Goal: Task Accomplishment & Management: Complete application form

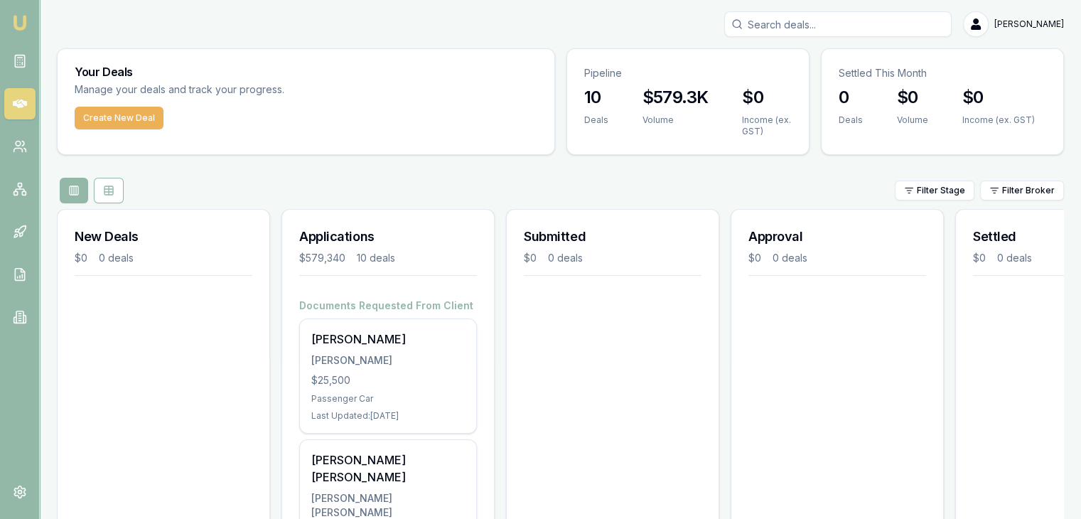
scroll to position [131, 0]
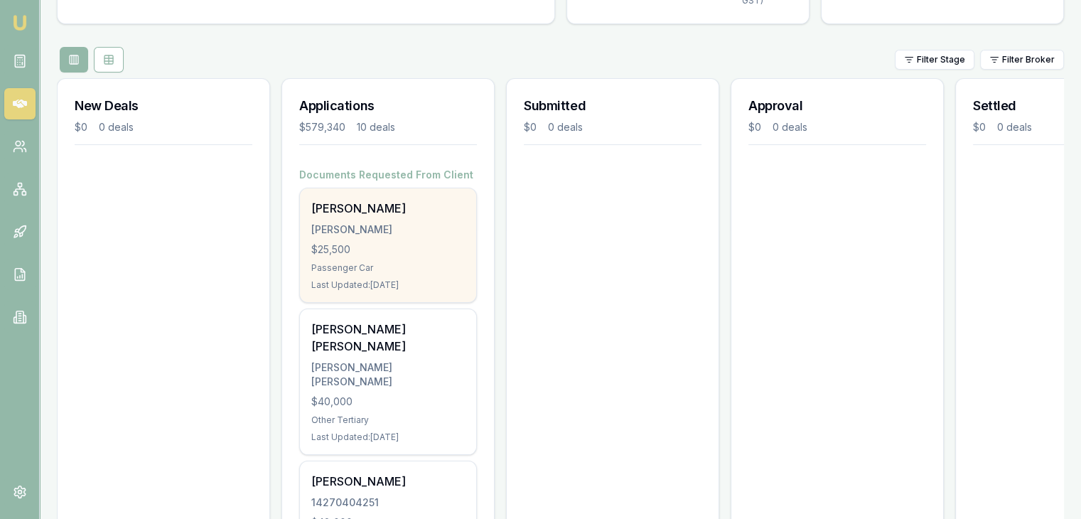
click at [364, 269] on div "Passenger Car" at bounding box center [387, 267] width 153 height 11
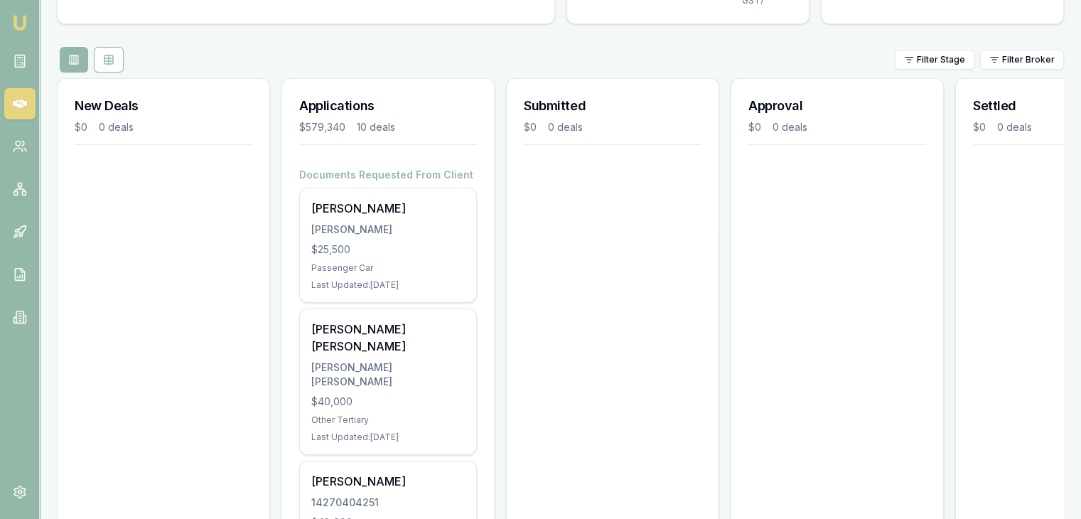
click at [292, 57] on div "Filter Stage Filter Broker" at bounding box center [560, 60] width 1007 height 26
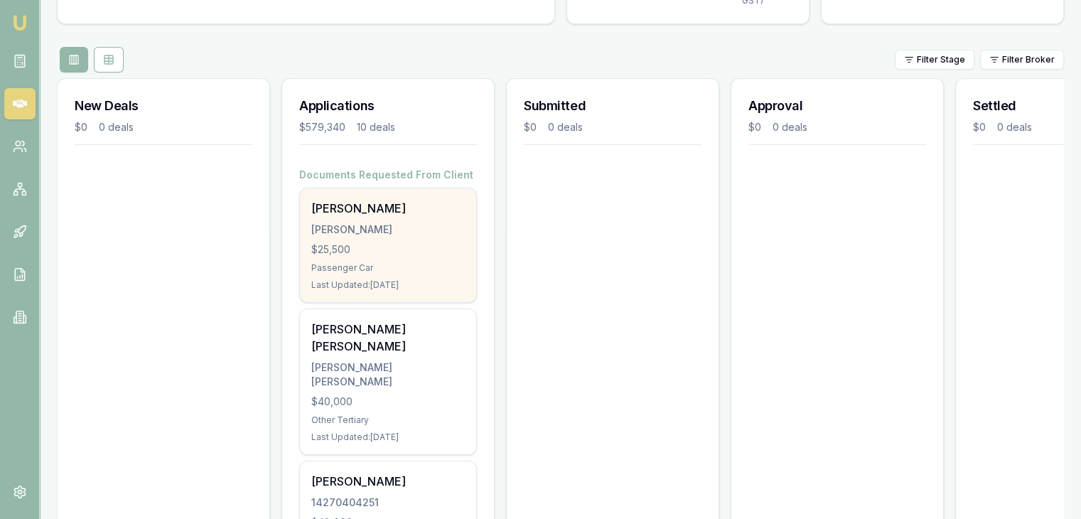
click at [433, 244] on div "$25,500" at bounding box center [387, 249] width 153 height 14
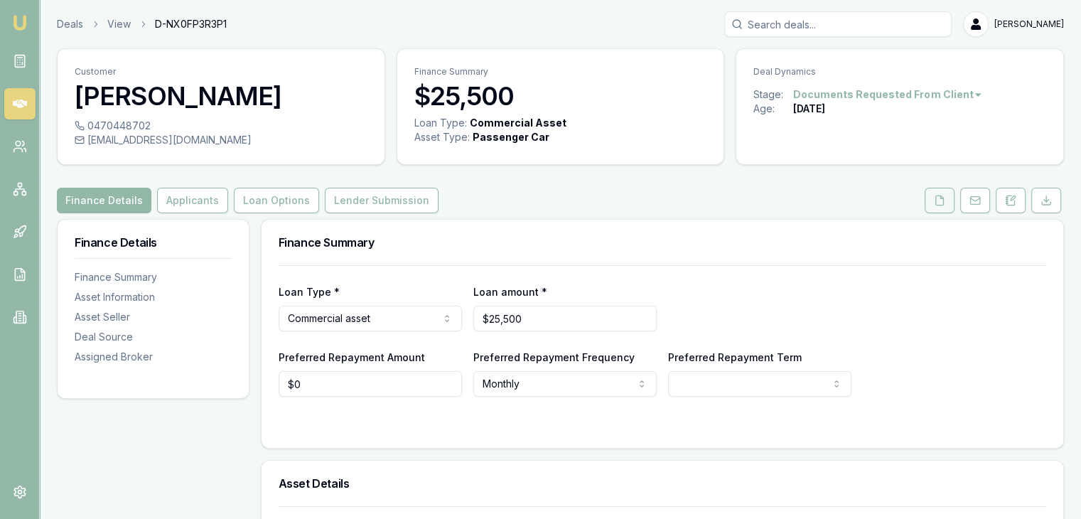
click at [939, 201] on icon at bounding box center [938, 200] width 11 height 11
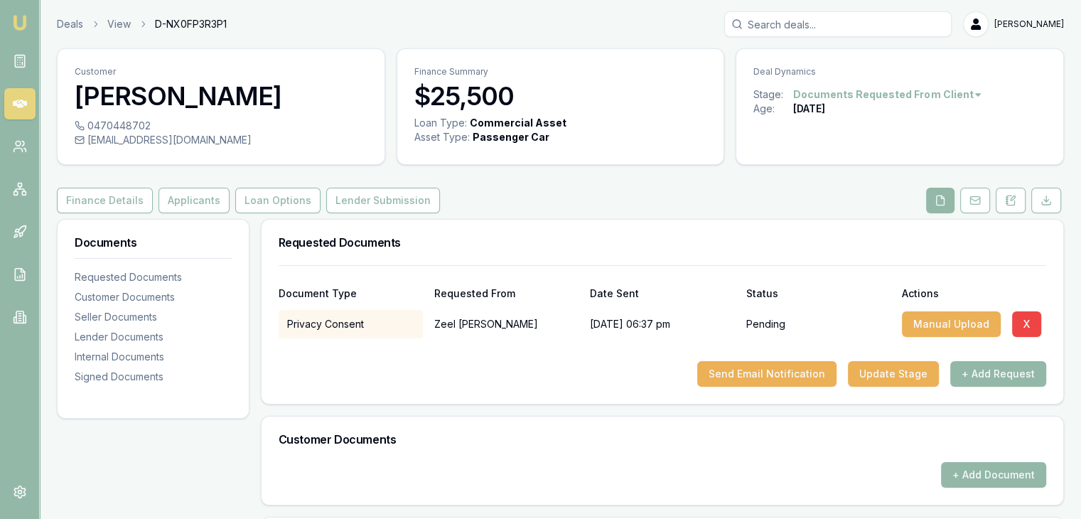
click at [344, 351] on div at bounding box center [661, 349] width 767 height 23
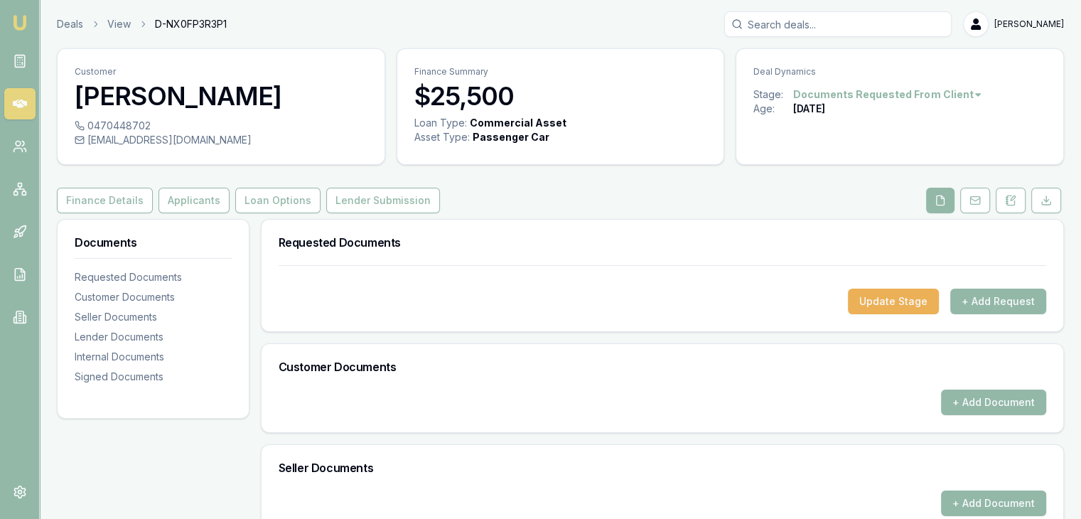
click at [480, 196] on div "Finance Details Applicants Loan Options Lender Submission" at bounding box center [560, 201] width 1007 height 26
click at [117, 21] on link "View" at bounding box center [118, 24] width 23 height 14
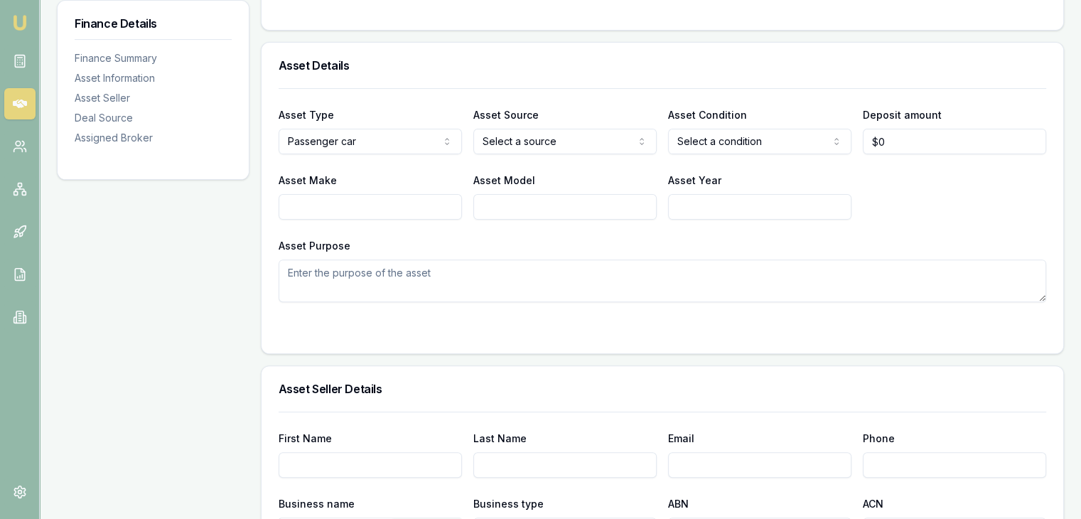
scroll to position [418, 0]
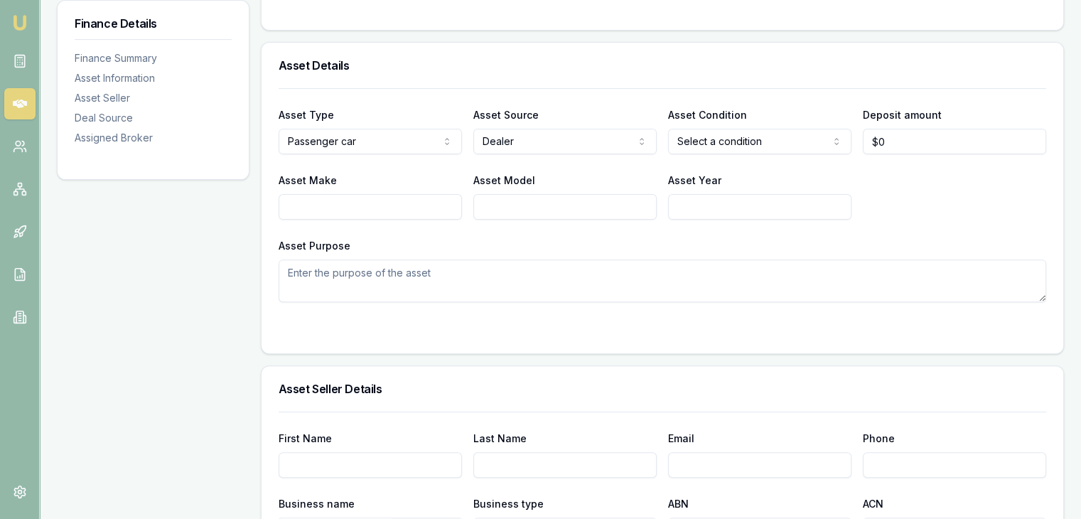
click at [924, 197] on div "Asset Make Asset Model Asset Year" at bounding box center [661, 195] width 767 height 48
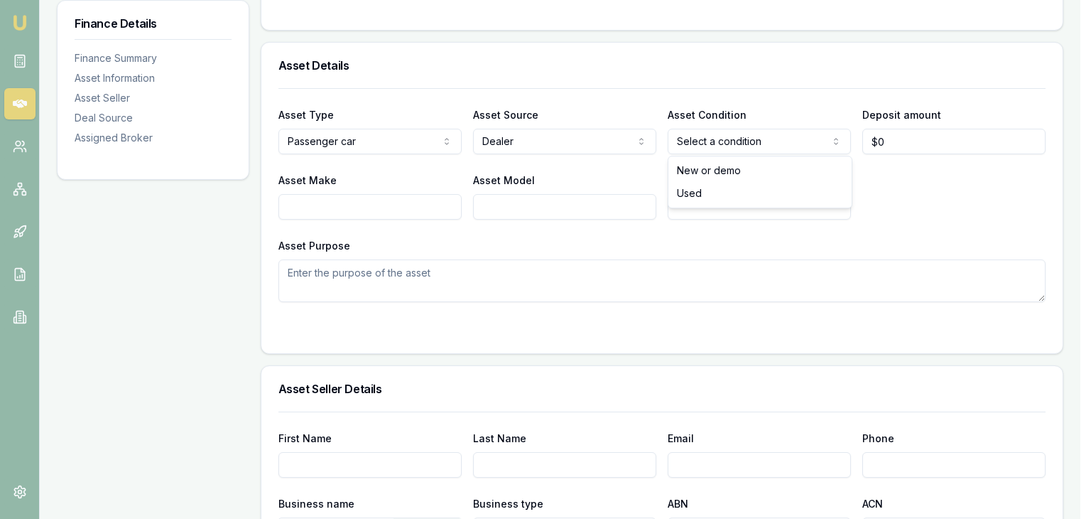
select select "NEW_OR_DEMO"
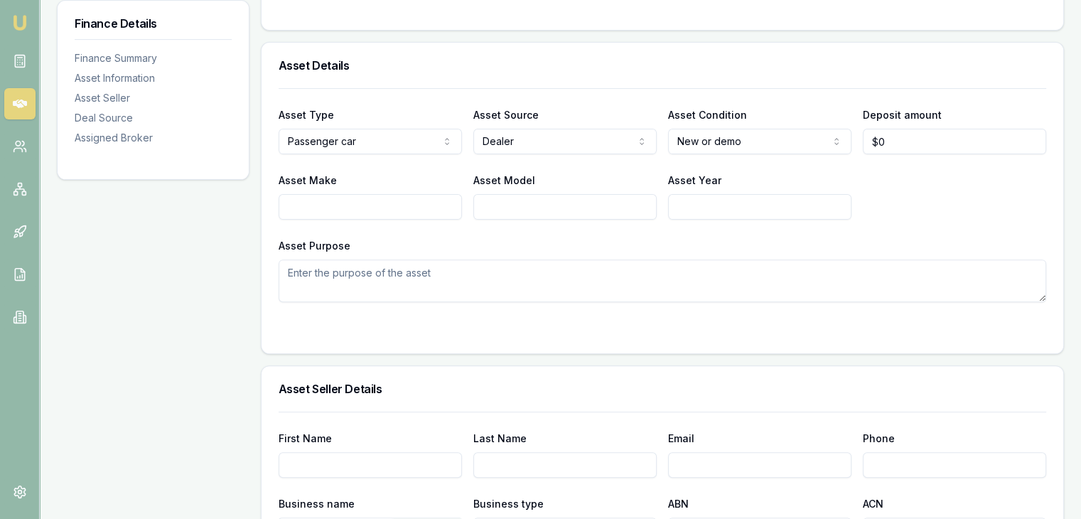
click at [879, 211] on div "Asset Make Asset Model Asset Year" at bounding box center [661, 195] width 767 height 48
click at [819, 384] on h3 "Asset Seller Details" at bounding box center [661, 388] width 767 height 11
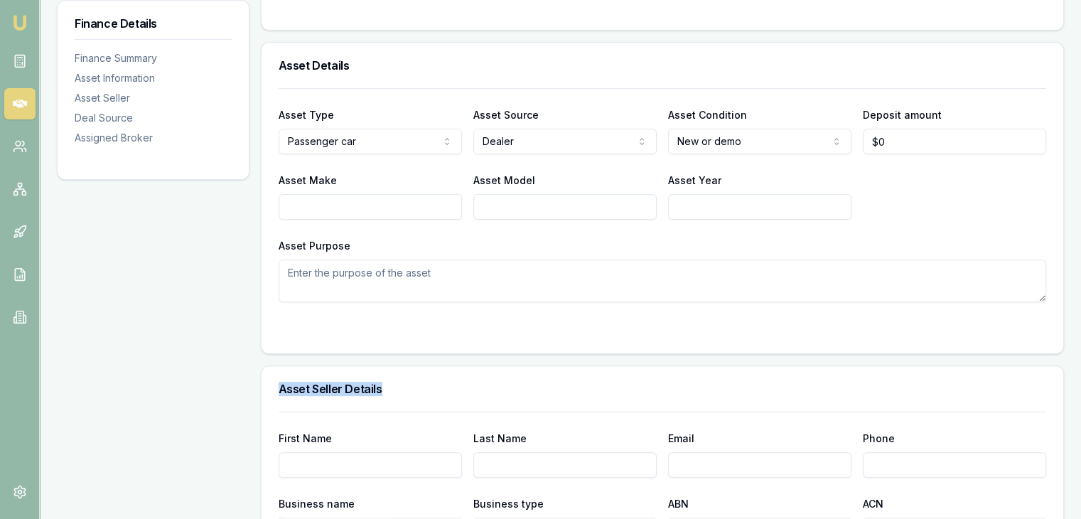
click at [816, 370] on div "Asset Seller Details" at bounding box center [661, 388] width 801 height 45
drag, startPoint x: 808, startPoint y: 367, endPoint x: 818, endPoint y: 366, distance: 10.0
click at [816, 370] on div "Asset Seller Details" at bounding box center [661, 388] width 801 height 45
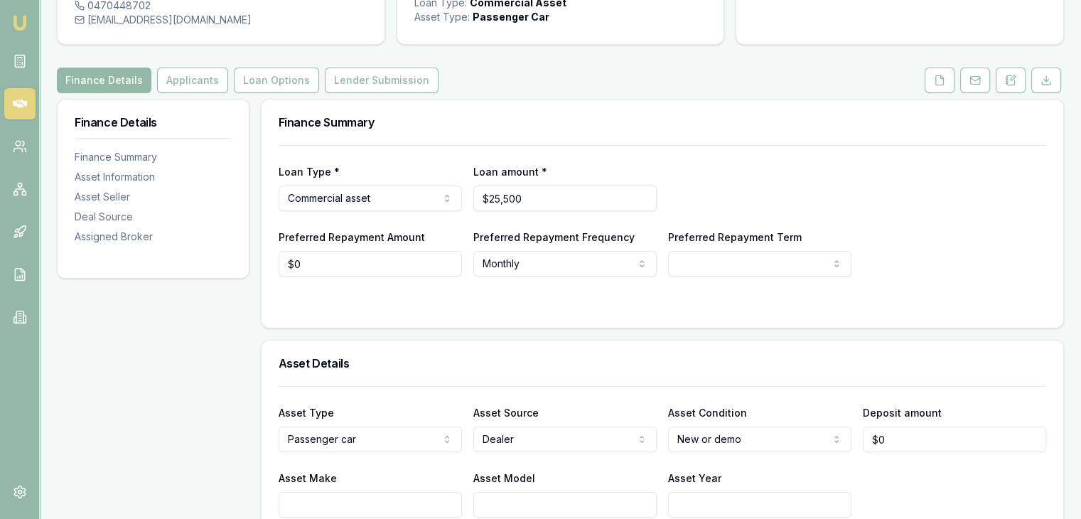
scroll to position [0, 0]
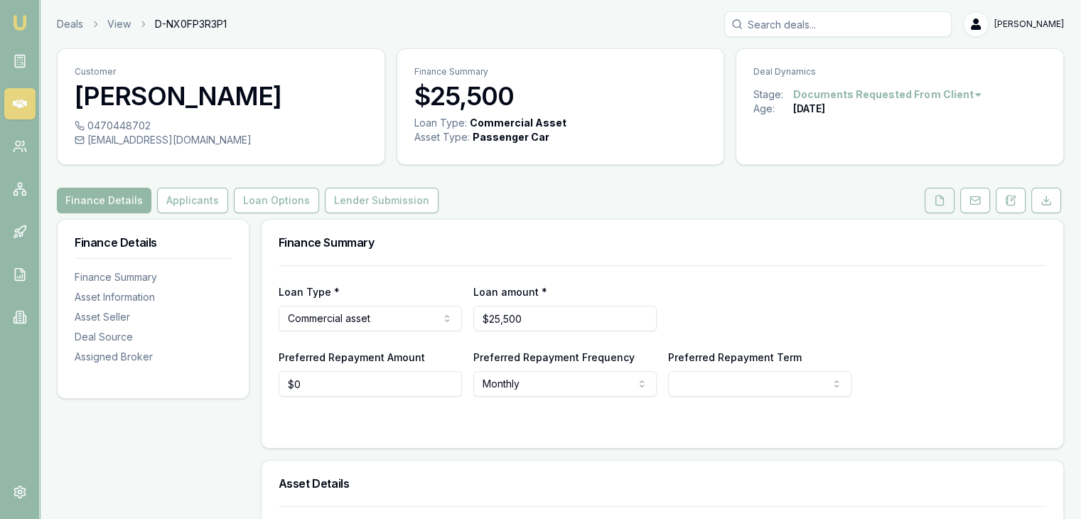
click at [946, 207] on button at bounding box center [939, 201] width 30 height 26
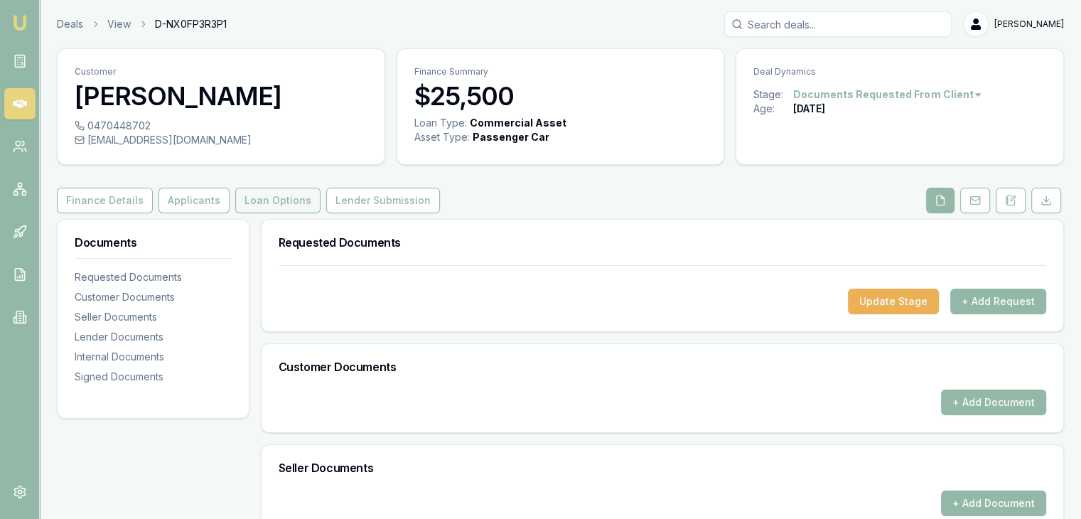
click at [291, 203] on button "Loan Options" at bounding box center [277, 201] width 85 height 26
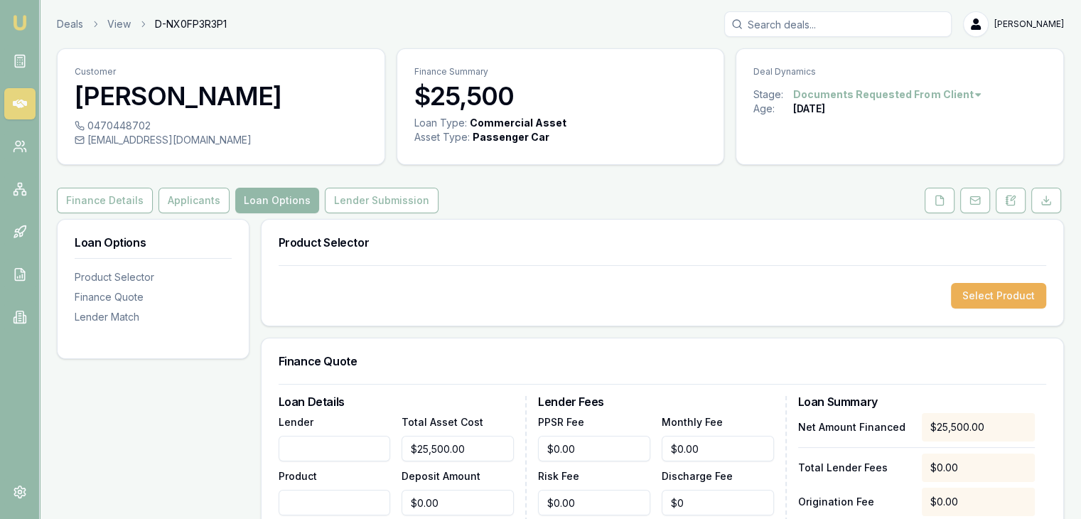
click at [359, 192] on button "Lender Submission" at bounding box center [382, 201] width 114 height 26
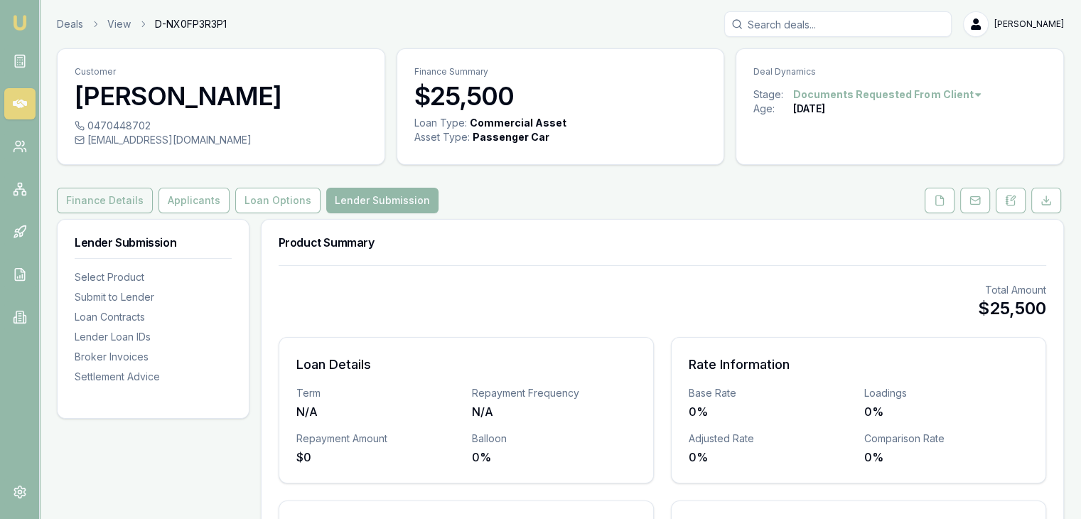
click at [82, 197] on button "Finance Details" at bounding box center [105, 201] width 96 height 26
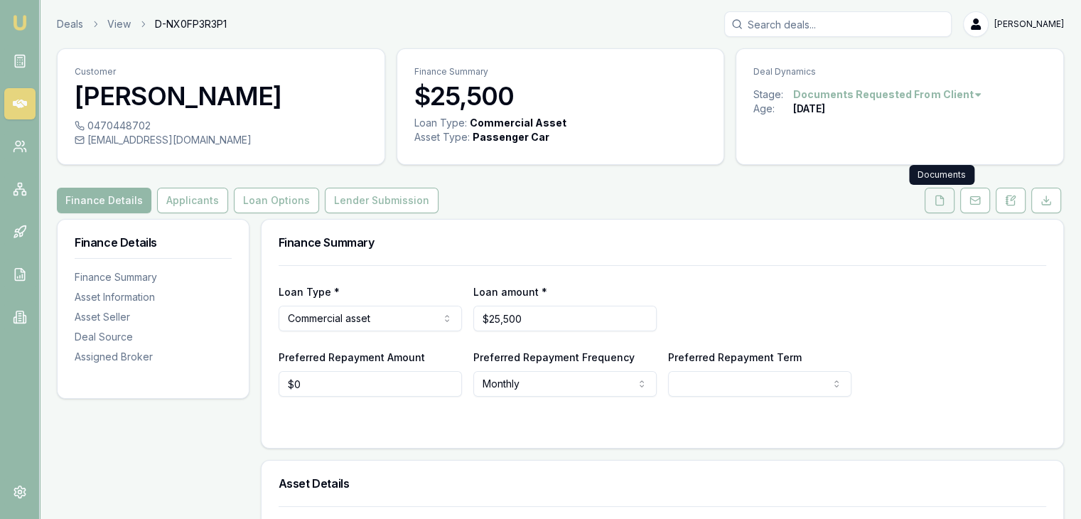
click at [938, 206] on button at bounding box center [939, 201] width 30 height 26
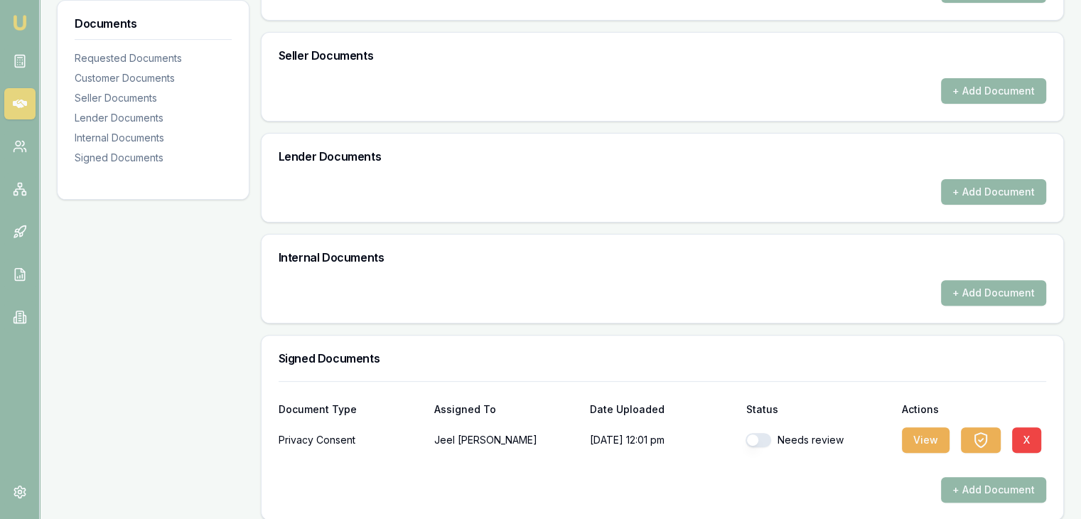
scroll to position [423, 0]
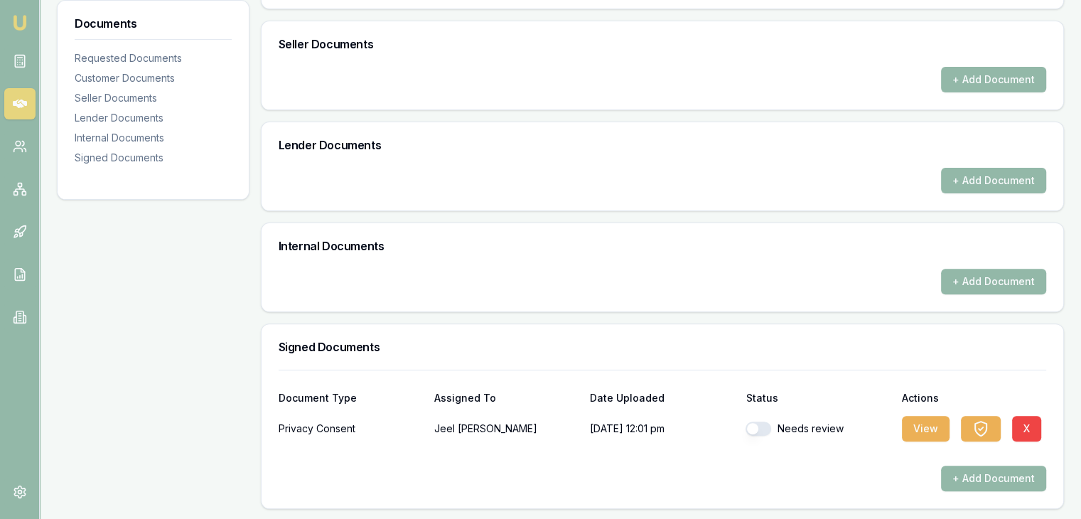
click at [757, 421] on button "button" at bounding box center [758, 428] width 26 height 14
checkbox input "true"
click at [913, 424] on button "View" at bounding box center [925, 429] width 48 height 26
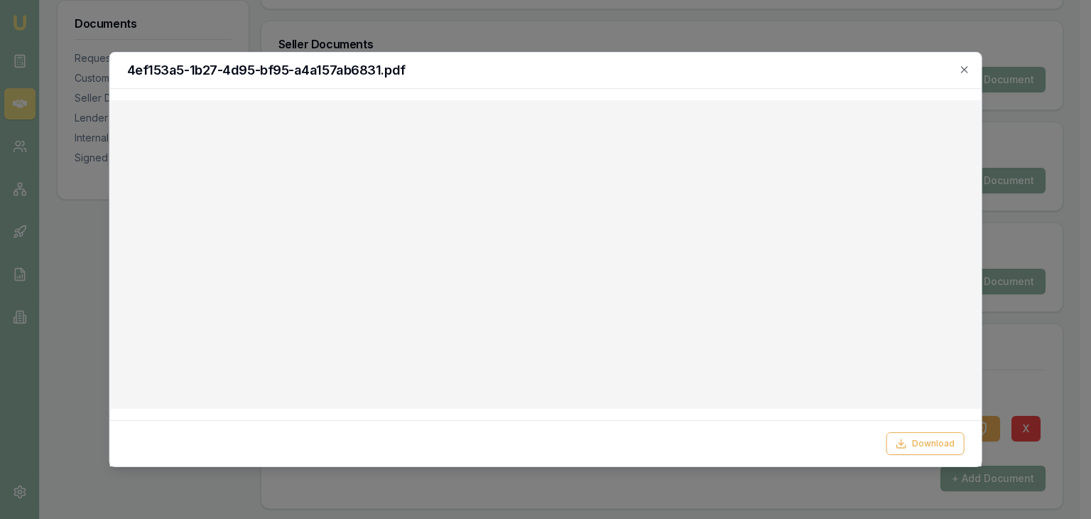
click at [913, 424] on div "Download" at bounding box center [546, 443] width 872 height 46
click at [965, 69] on icon "button" at bounding box center [964, 69] width 6 height 6
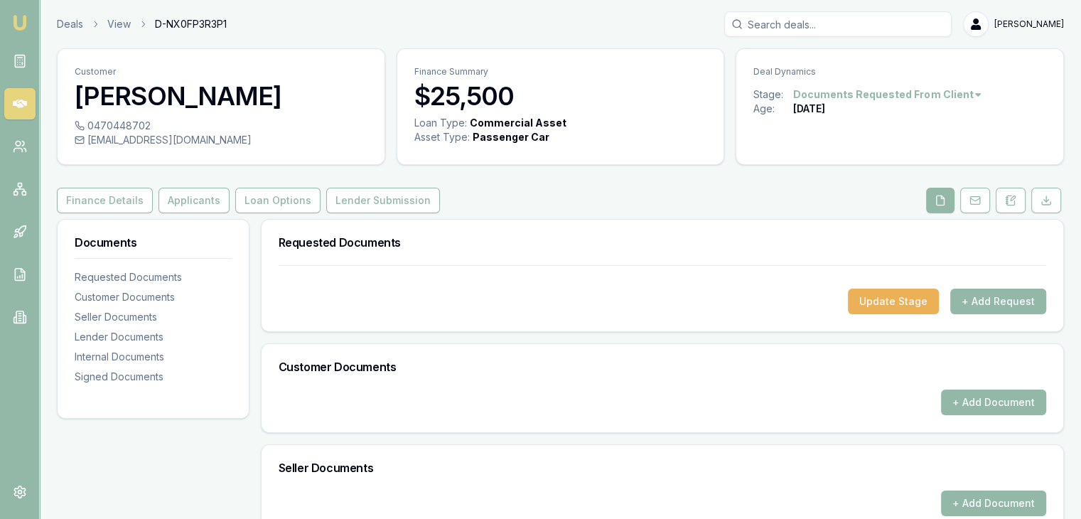
scroll to position [0, 0]
click at [173, 188] on button "Applicants" at bounding box center [193, 201] width 71 height 26
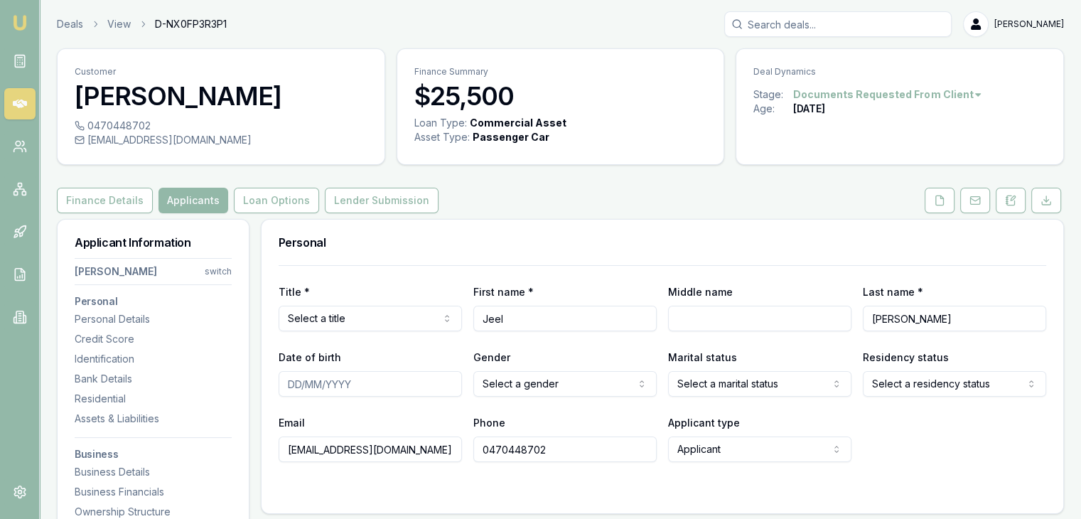
click at [489, 317] on input "Jeel" at bounding box center [564, 318] width 183 height 26
type input "Zeel"
click at [524, 274] on div "Title * Select a title Mr Mrs Miss Ms Dr Prof First name * [PERSON_NAME] Middle…" at bounding box center [661, 363] width 767 height 197
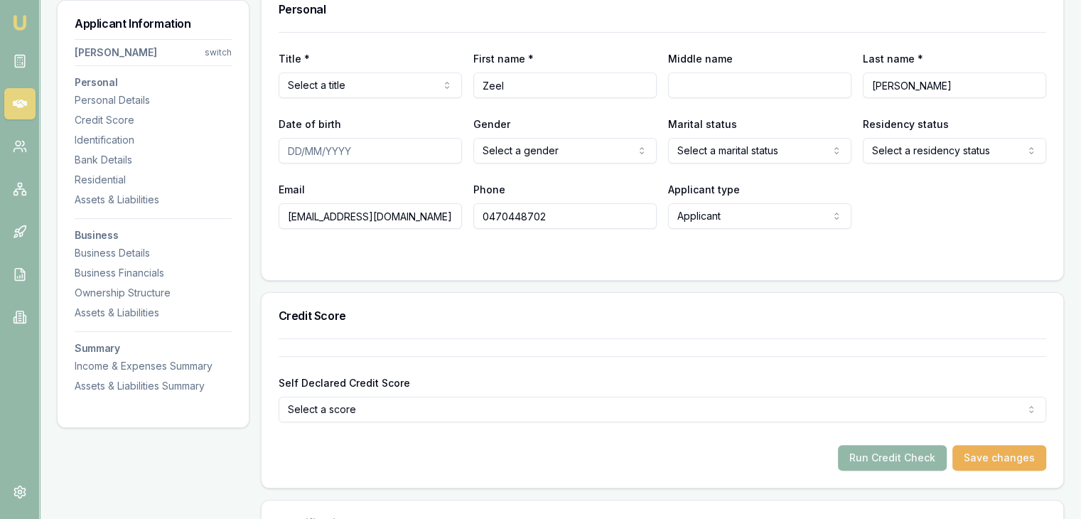
scroll to position [234, 0]
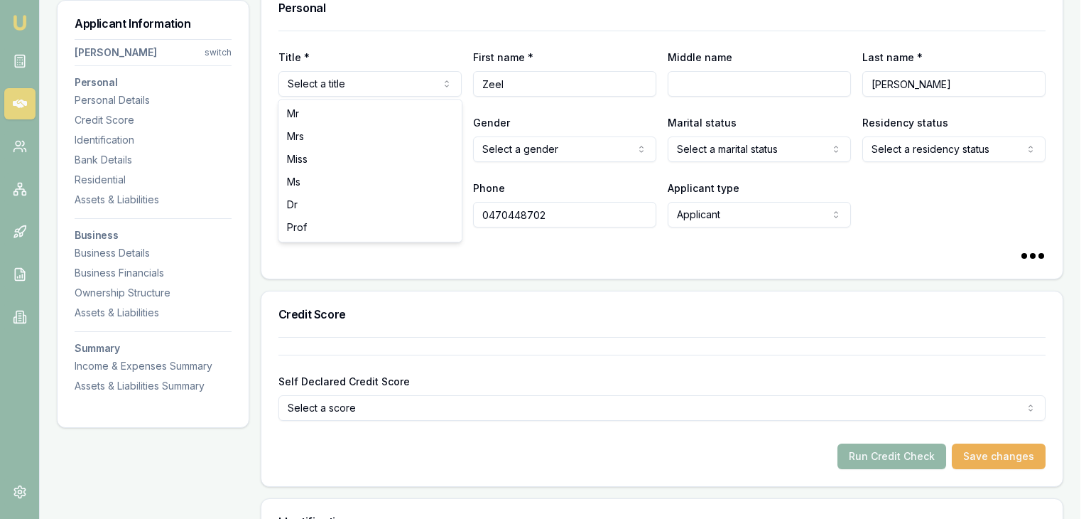
click at [340, 82] on html "Emu Broker Deals View D-NX0FP3R3P1 [PERSON_NAME] Toggle Menu Customer [PERSON_N…" at bounding box center [545, 25] width 1091 height 519
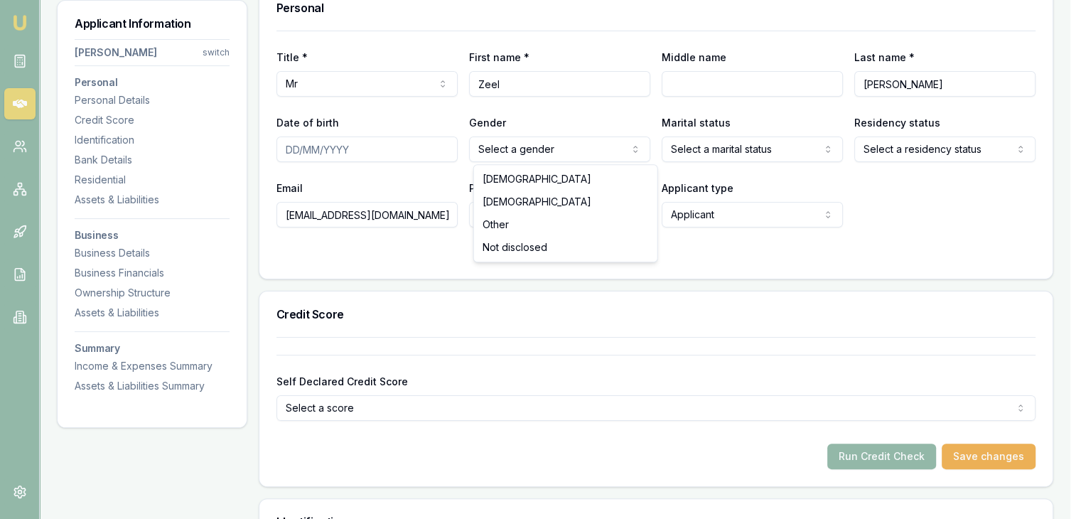
click at [529, 137] on html "Emu Broker Deals View D-NX0FP3R3P1 [PERSON_NAME] Toggle Menu Customer [PERSON_N…" at bounding box center [540, 25] width 1081 height 519
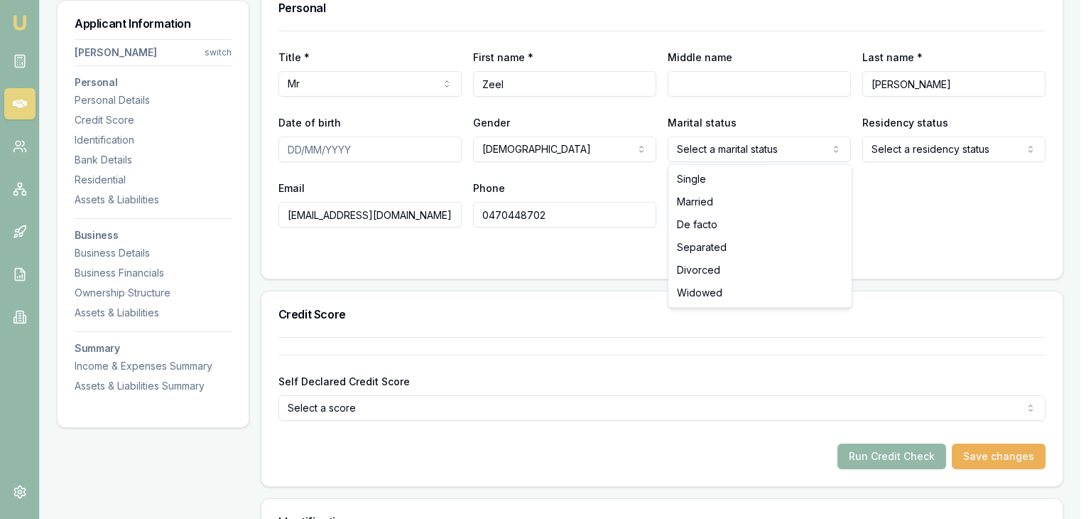
click at [749, 149] on html "Emu Broker Deals View D-NX0FP3R3P1 [PERSON_NAME] Toggle Menu Customer [PERSON_N…" at bounding box center [545, 25] width 1091 height 519
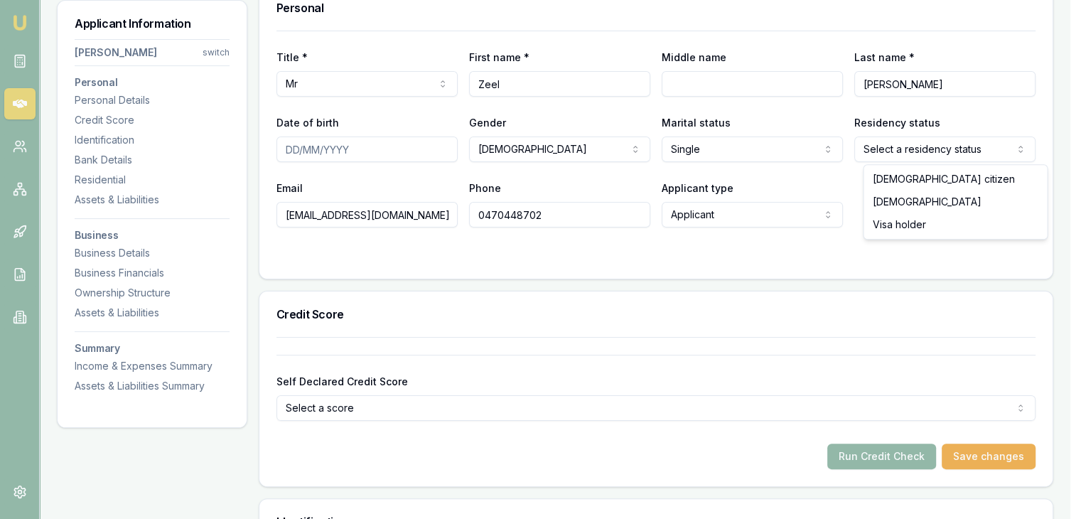
click at [978, 148] on html "Emu Broker Deals View D-NX0FP3R3P1 [PERSON_NAME] Toggle Menu Customer [PERSON_N…" at bounding box center [540, 25] width 1081 height 519
select select "[DEMOGRAPHIC_DATA]"
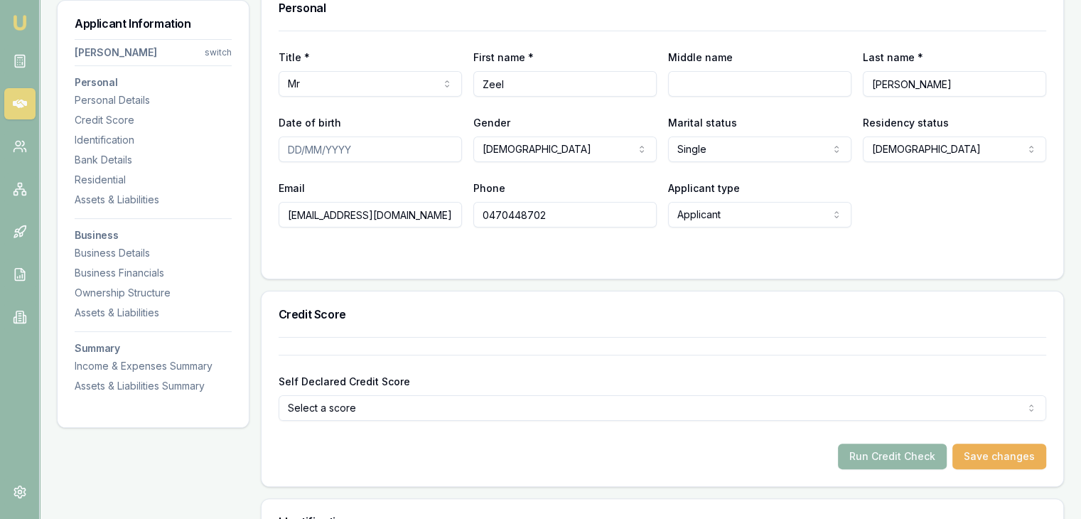
click at [292, 143] on input "Date of birth" at bounding box center [369, 149] width 183 height 26
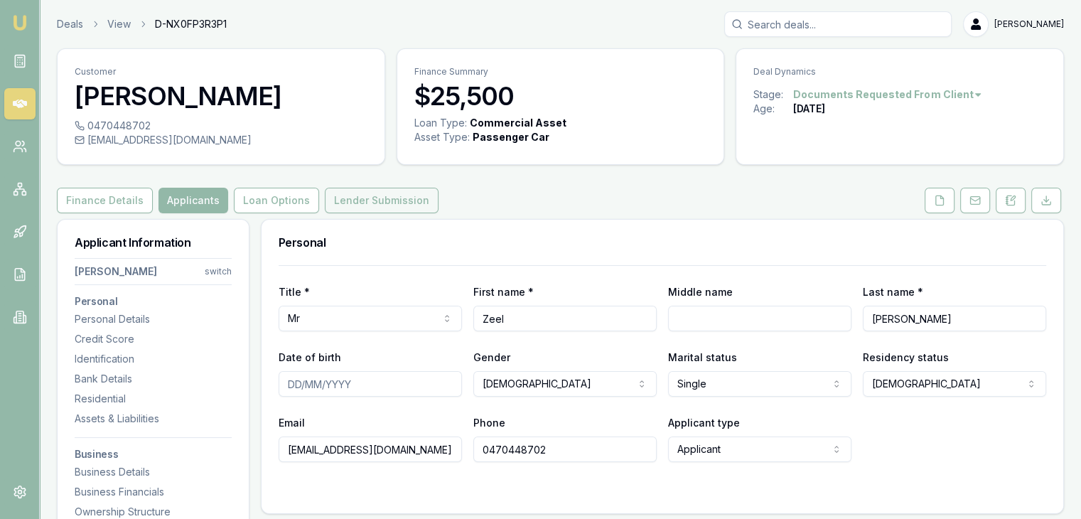
click at [338, 207] on button "Lender Submission" at bounding box center [382, 201] width 114 height 26
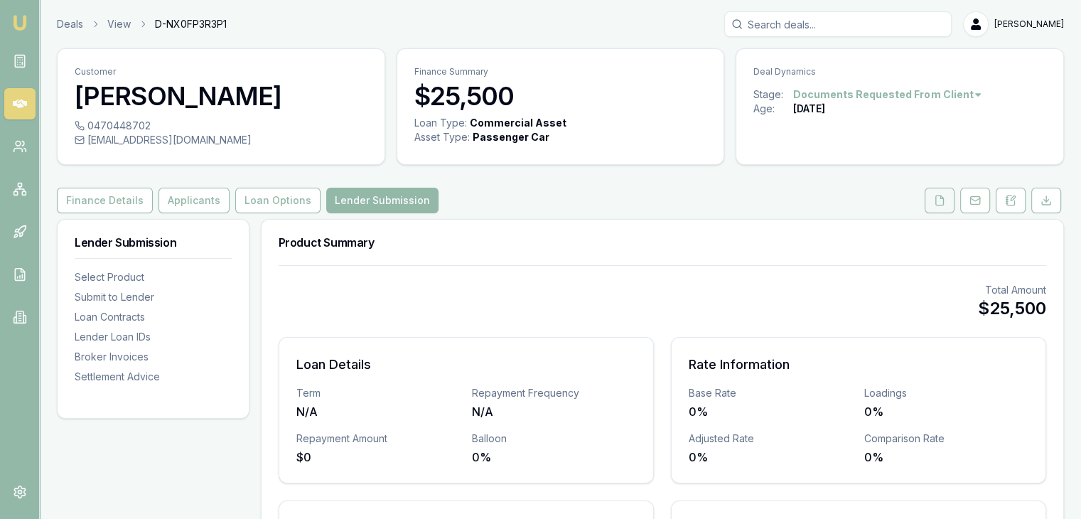
click at [940, 200] on icon at bounding box center [938, 200] width 11 height 11
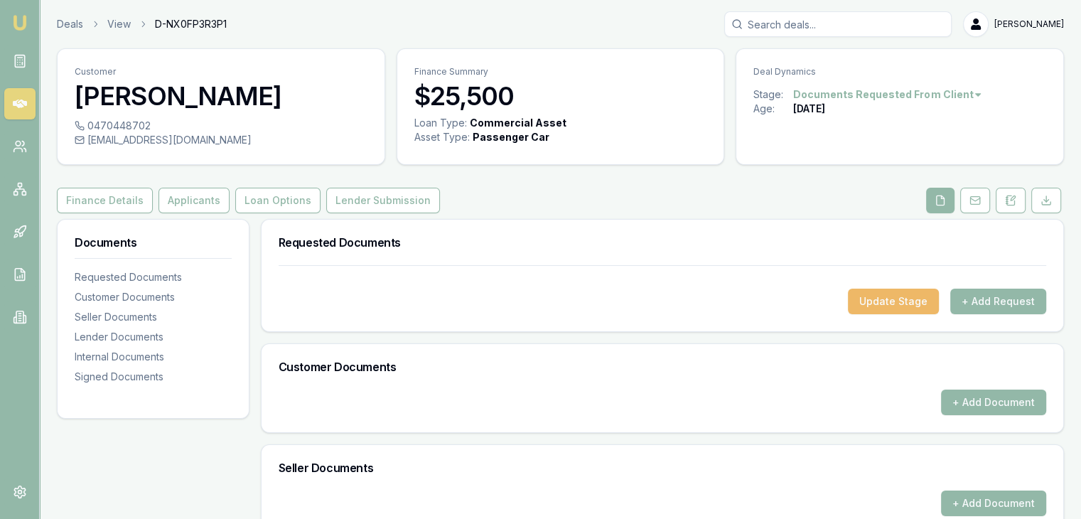
click at [920, 303] on button "Update Stage" at bounding box center [893, 301] width 91 height 26
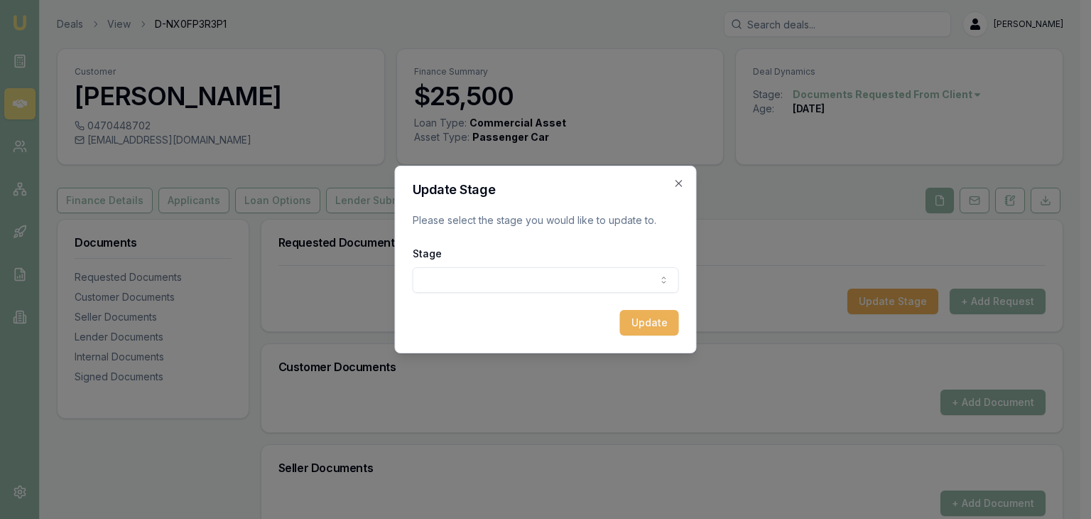
click at [677, 175] on div "Update Stage Please select the stage you would like to update to. Stage New lea…" at bounding box center [546, 260] width 302 height 188
click at [678, 184] on icon "button" at bounding box center [678, 183] width 11 height 11
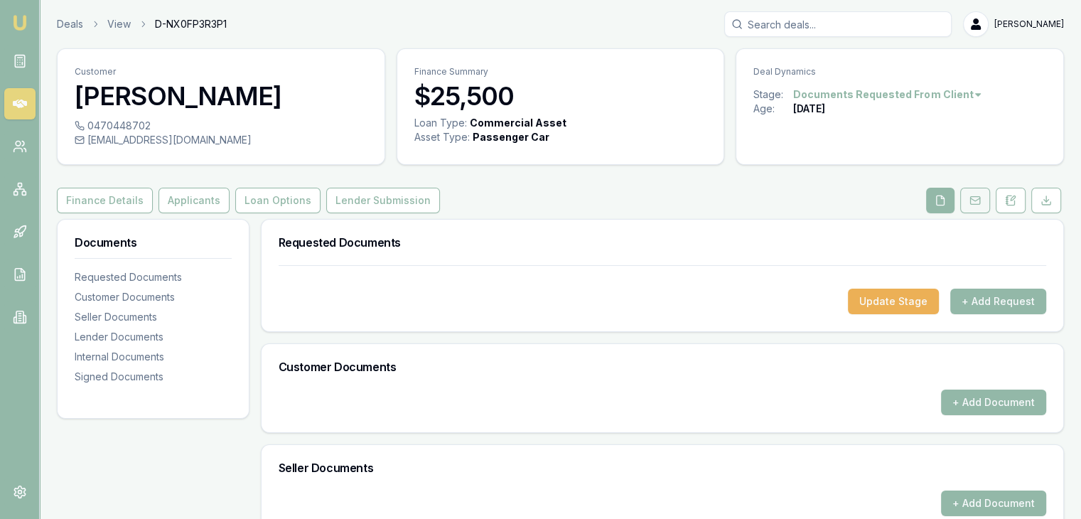
click at [965, 198] on button at bounding box center [975, 201] width 30 height 26
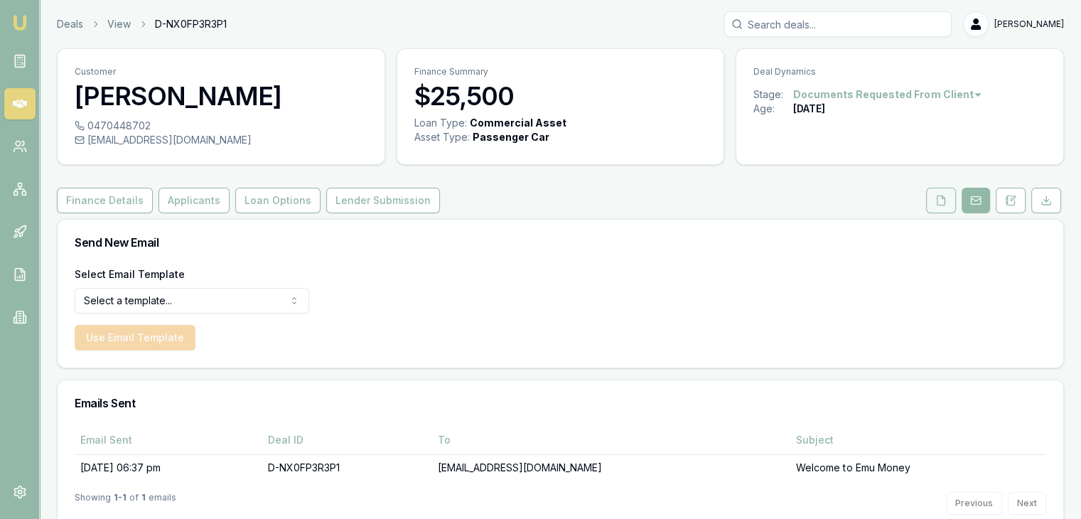
click at [943, 200] on icon at bounding box center [940, 200] width 11 height 11
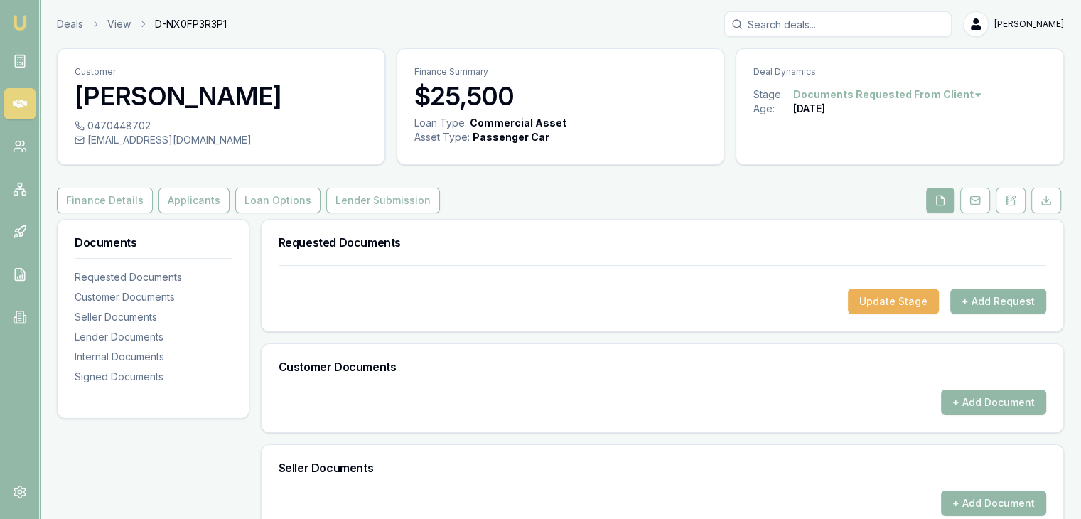
click at [1012, 301] on button "+ Add Request" at bounding box center [998, 301] width 96 height 26
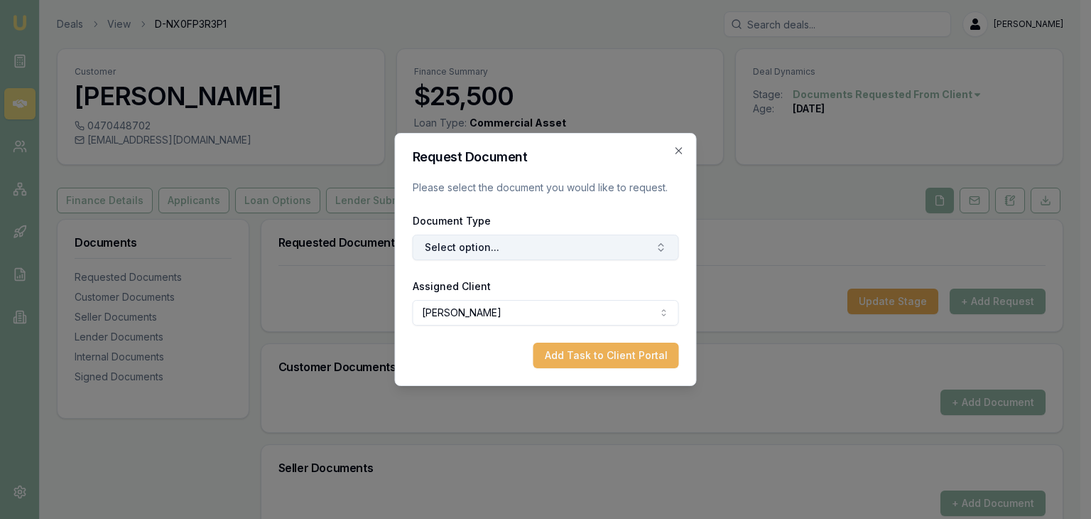
click at [479, 247] on button "Select option..." at bounding box center [546, 247] width 266 height 26
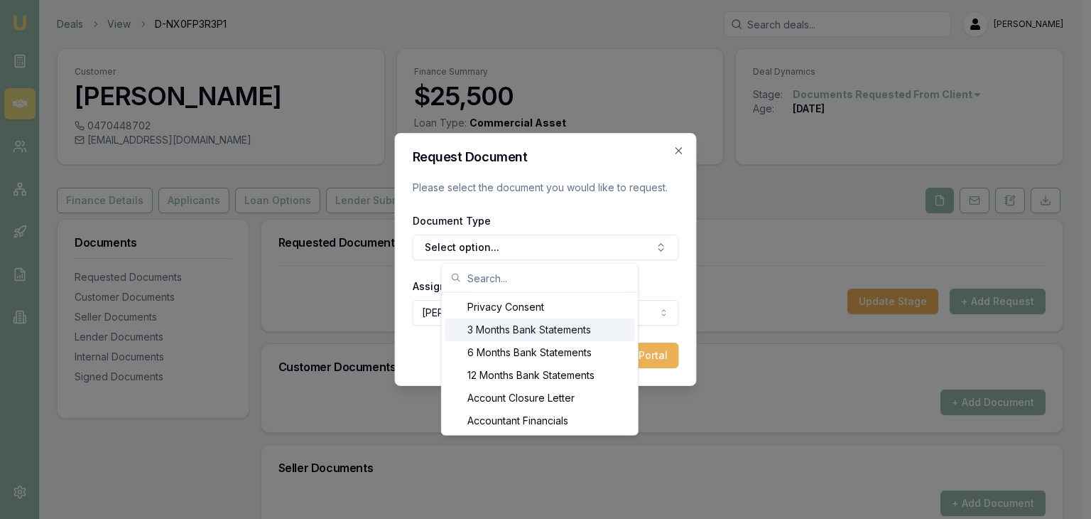
click at [469, 330] on div "3 Months Bank Statements" at bounding box center [540, 329] width 190 height 23
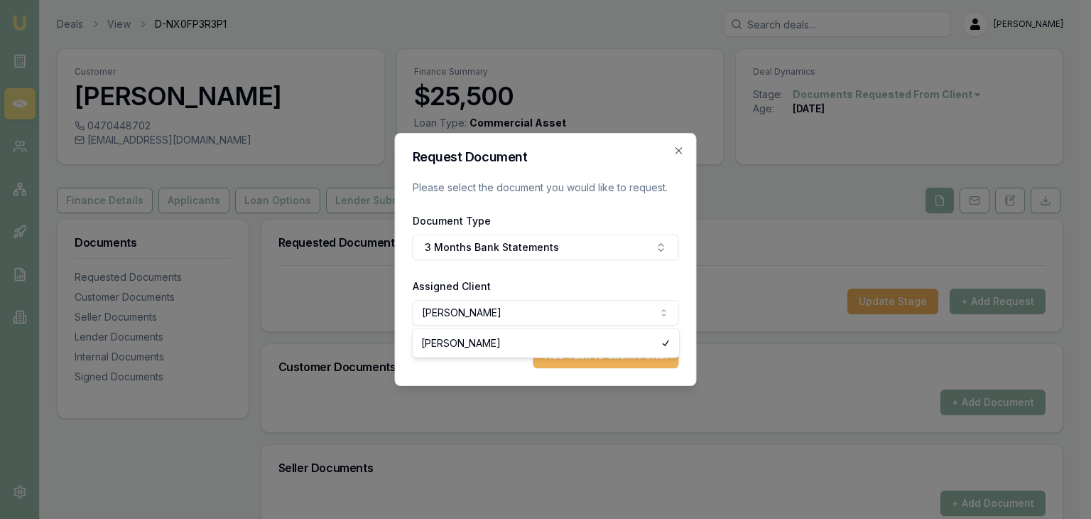
click at [464, 313] on body "Emu Broker Deals View D-NX0FP3R3P1 [PERSON_NAME] Toggle Menu Customer [PERSON_N…" at bounding box center [540, 259] width 1081 height 519
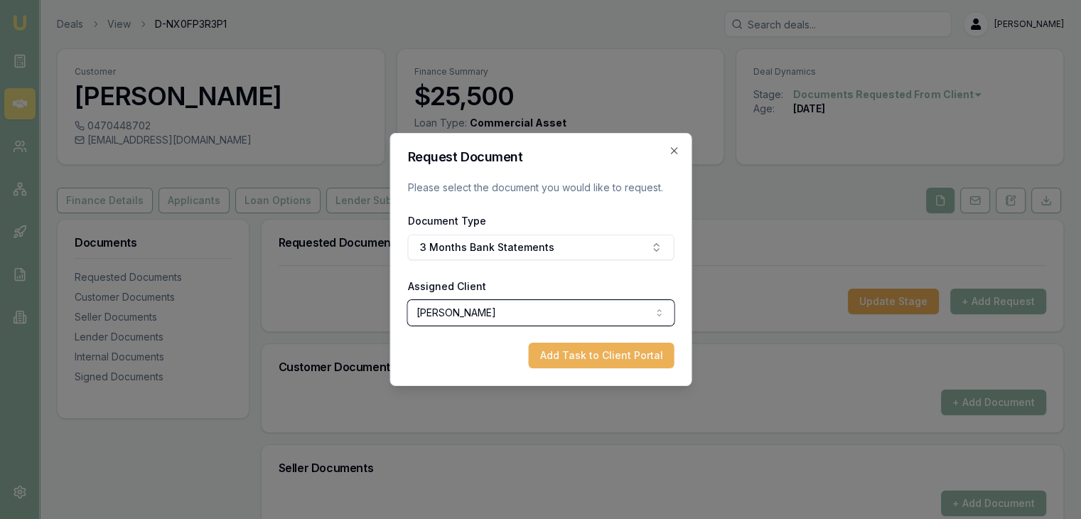
click at [464, 313] on body "Emu Broker Deals View D-NX0FP3R3P1 [PERSON_NAME] Toggle Menu Customer [PERSON_N…" at bounding box center [540, 259] width 1081 height 519
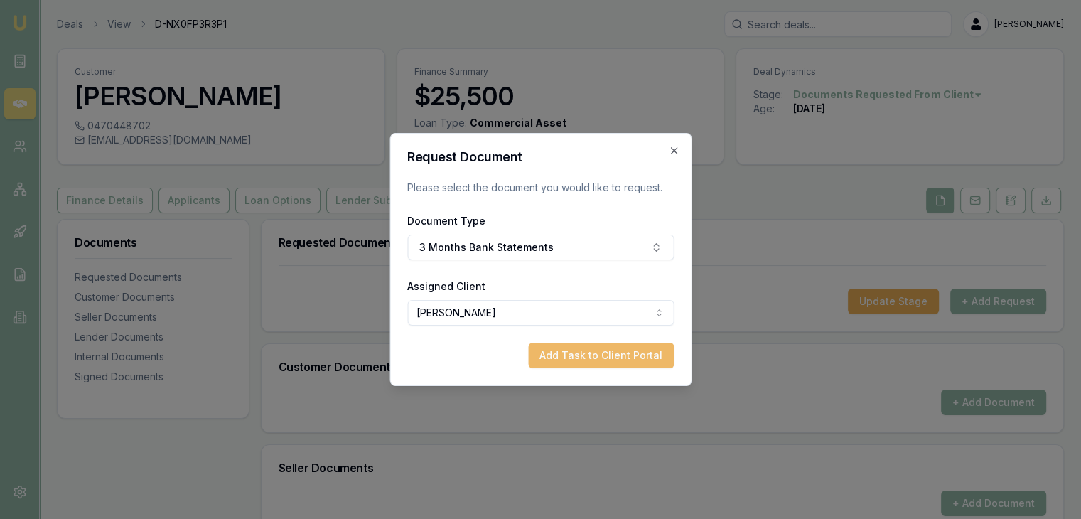
click at [561, 357] on button "Add Task to Client Portal" at bounding box center [601, 355] width 146 height 26
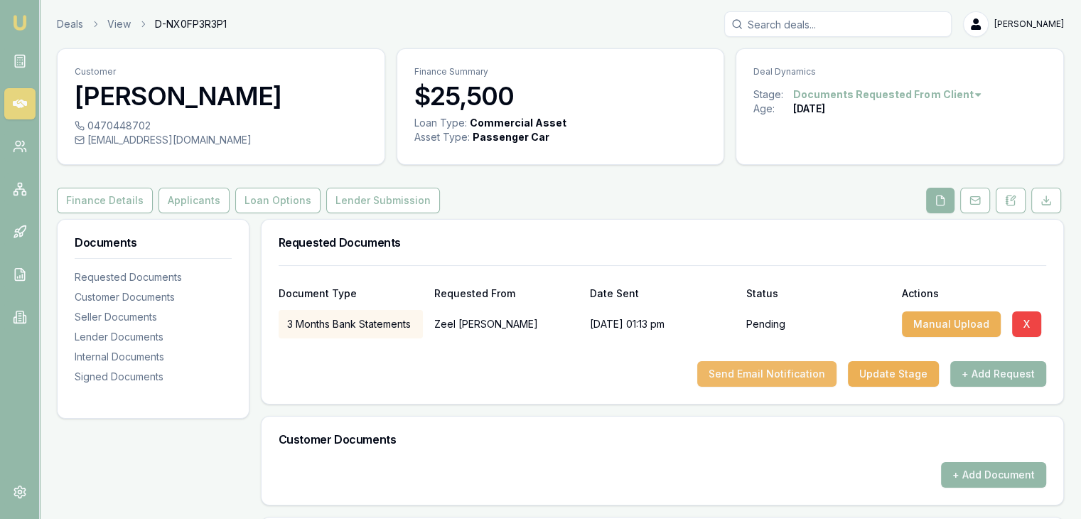
click at [743, 362] on button "Send Email Notification" at bounding box center [766, 374] width 139 height 26
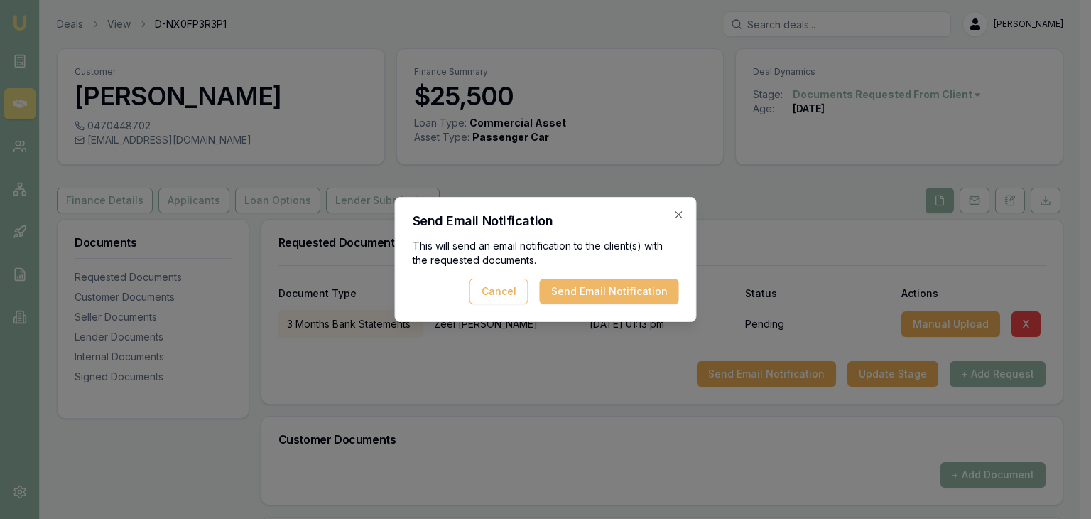
click at [633, 286] on button "Send Email Notification" at bounding box center [609, 291] width 139 height 26
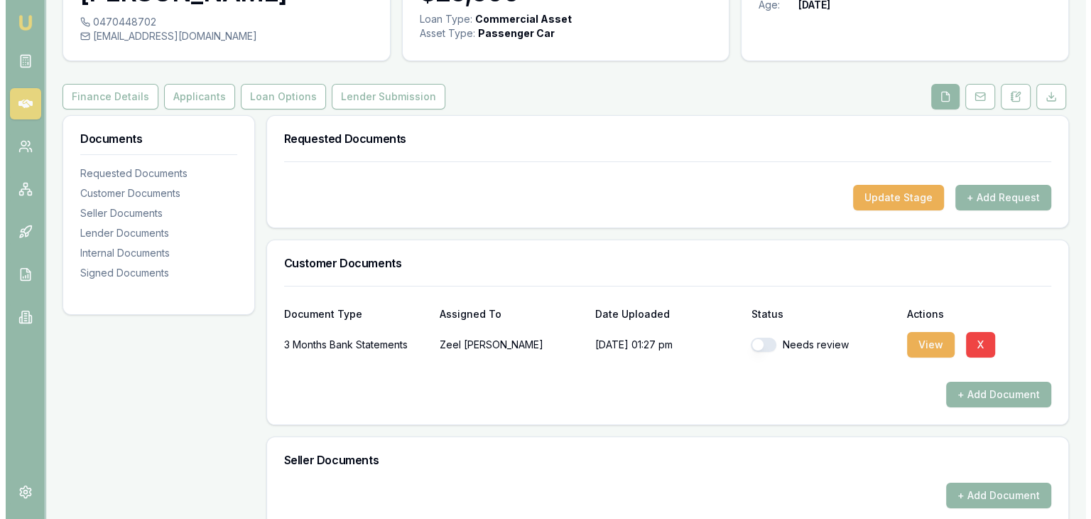
scroll to position [105, 0]
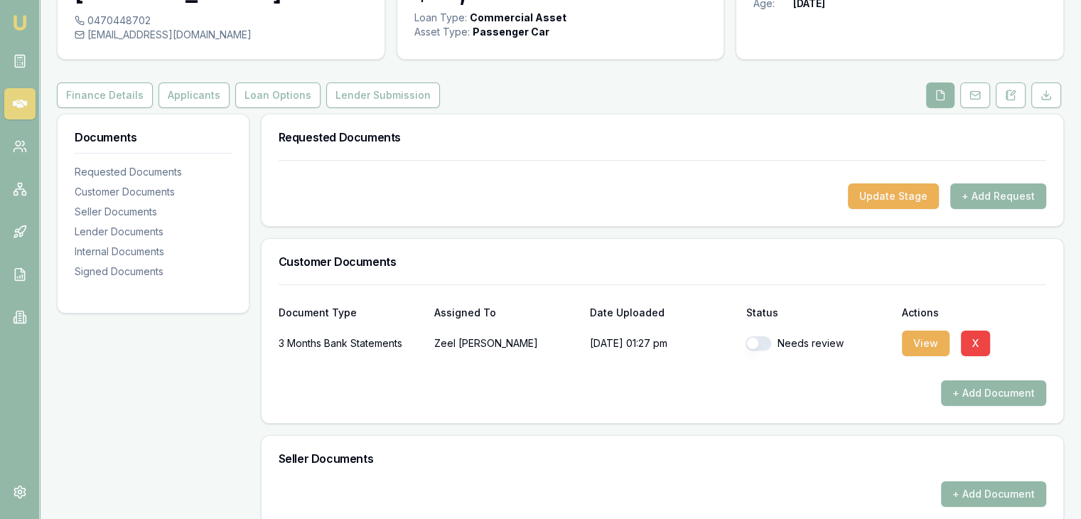
click at [759, 342] on button "button" at bounding box center [758, 343] width 26 height 14
checkbox input "true"
click at [911, 345] on button "View" at bounding box center [925, 343] width 48 height 26
